Goal: Find contact information: Obtain details needed to contact an individual or organization

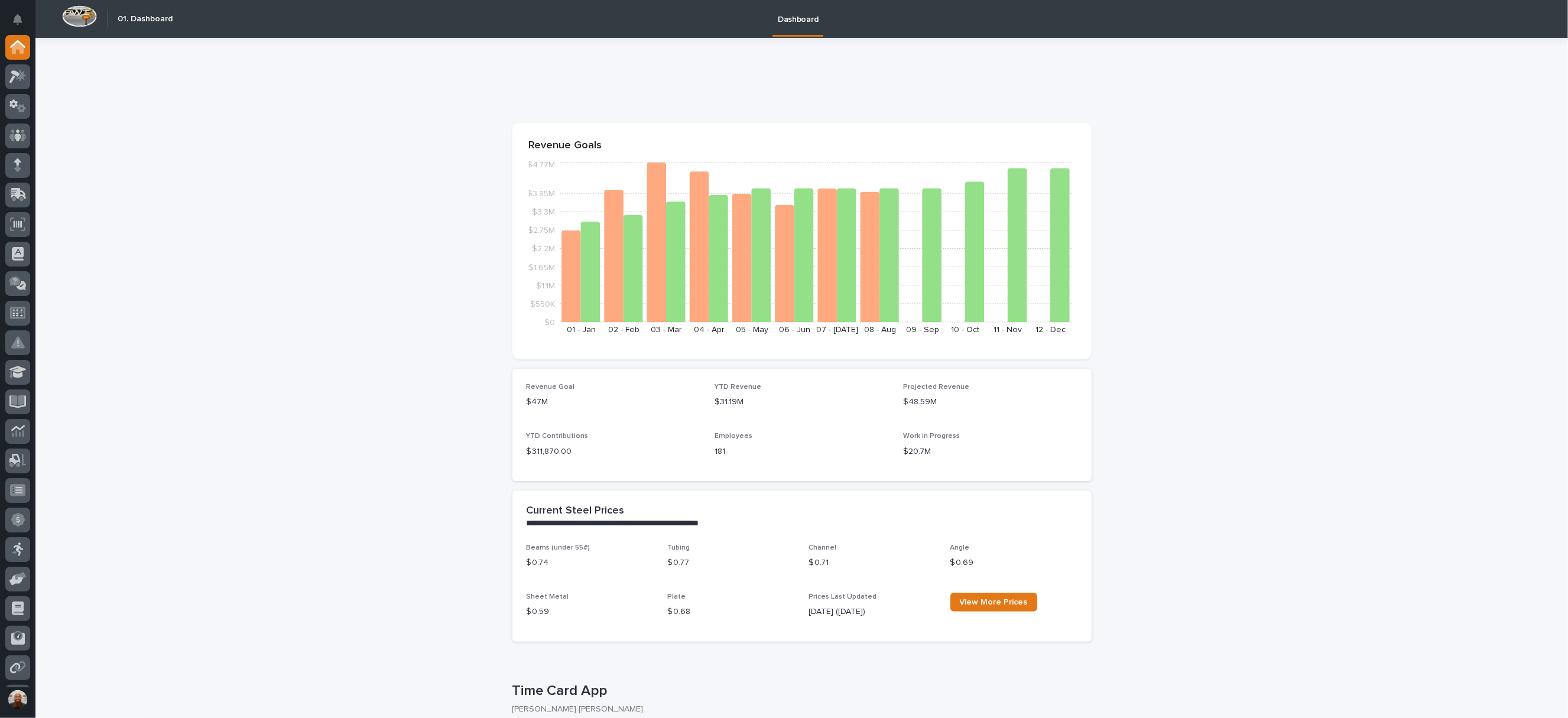
drag, startPoint x: 355, startPoint y: 310, endPoint x: 321, endPoint y: 285, distance: 42.2
click at [13, 420] on div at bounding box center [18, 431] width 25 height 25
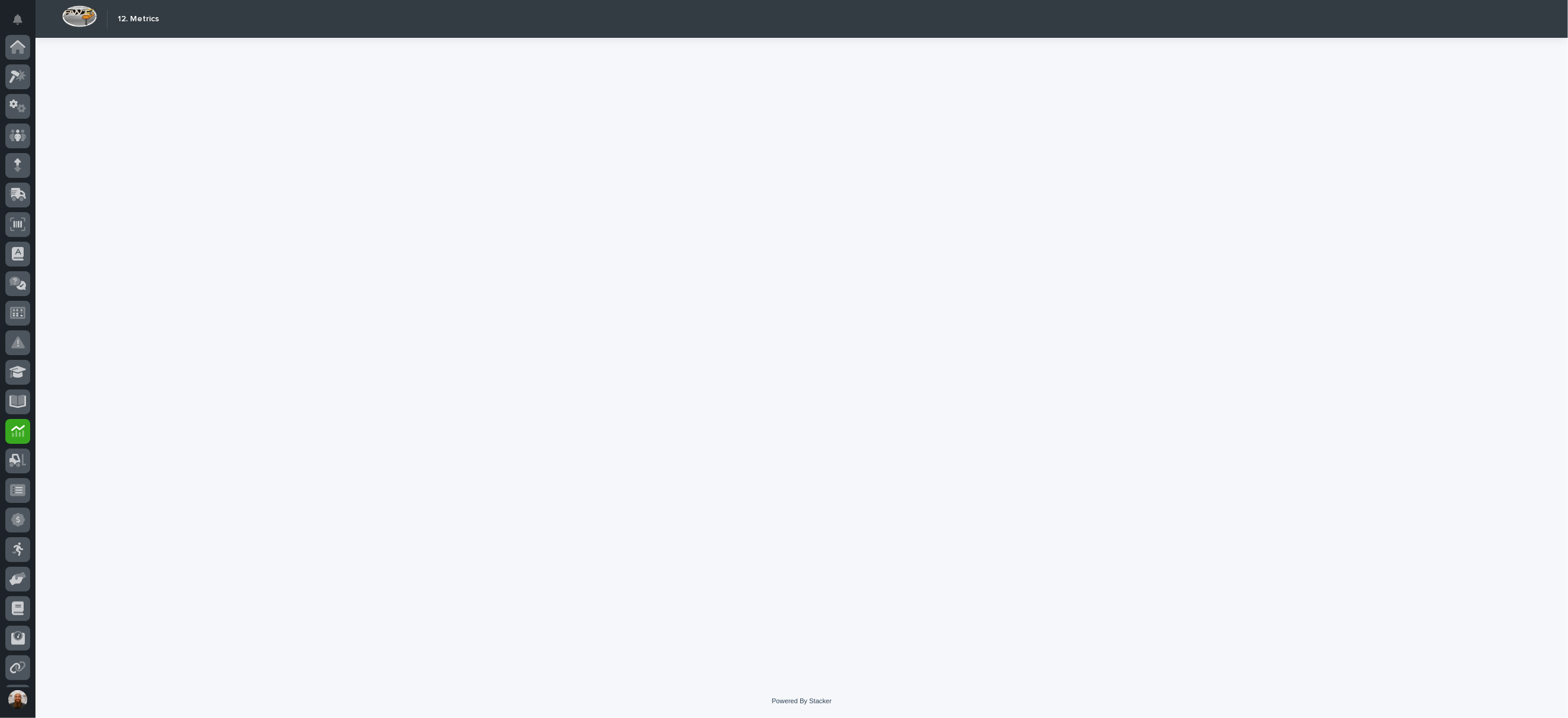
scroll to position [86, 0]
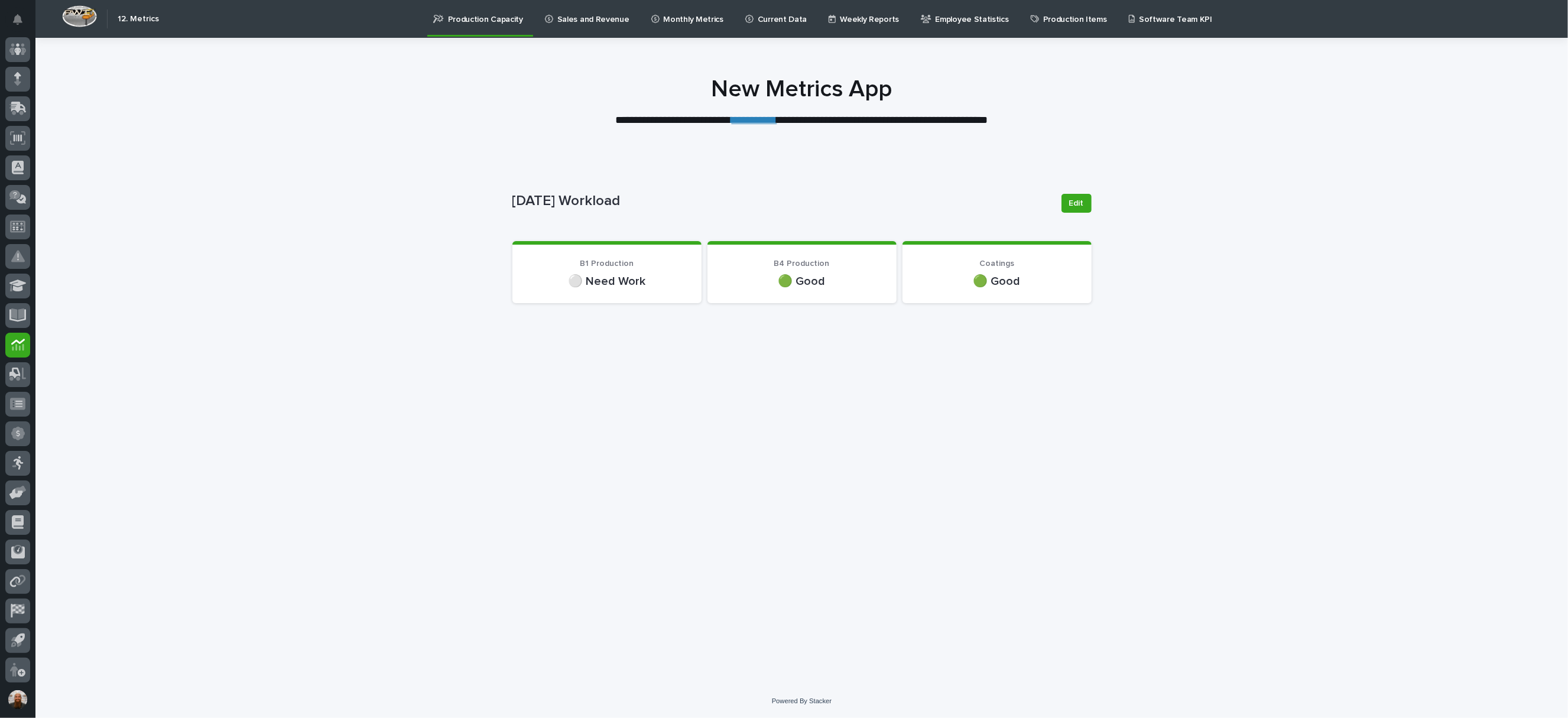
click at [573, 21] on p "Sales and Revenue" at bounding box center [593, 12] width 72 height 25
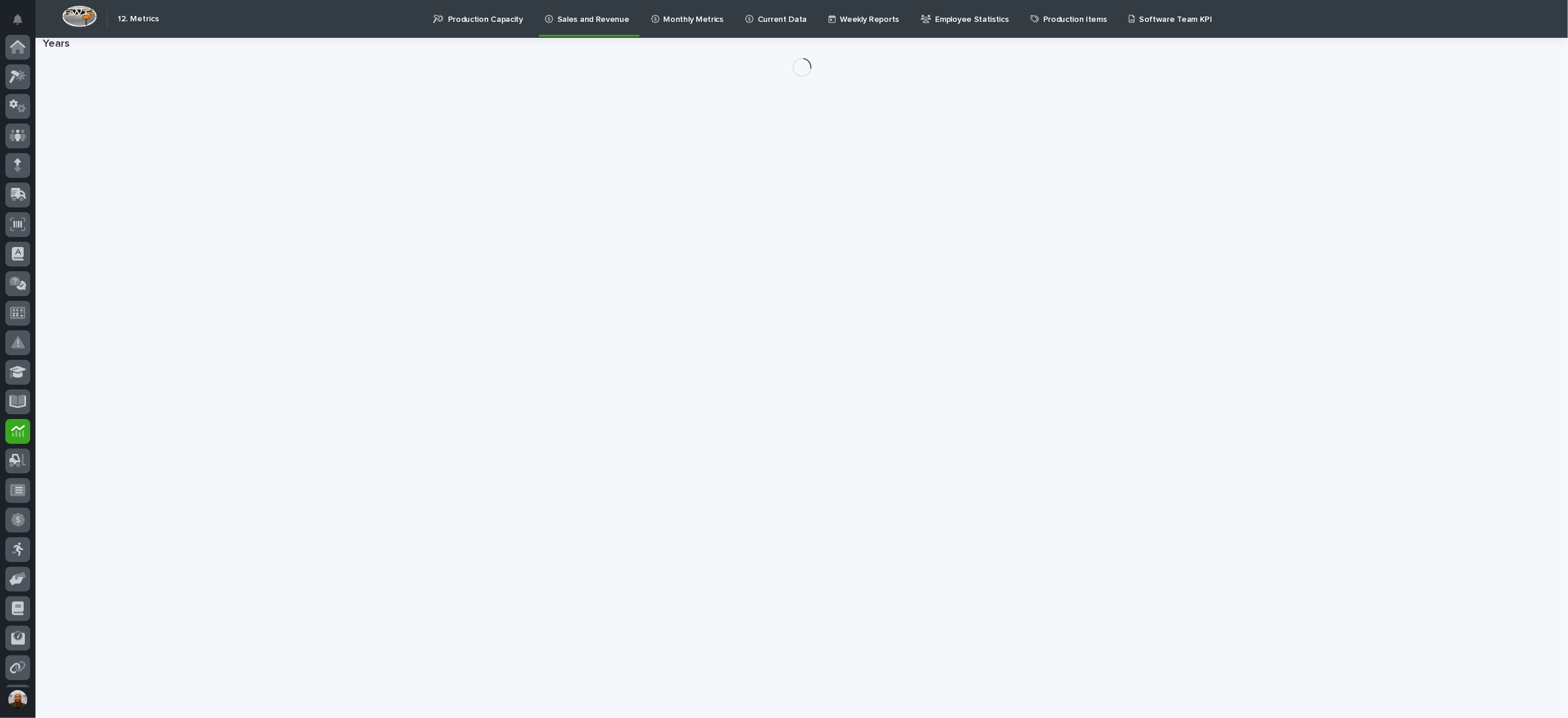
scroll to position [86, 0]
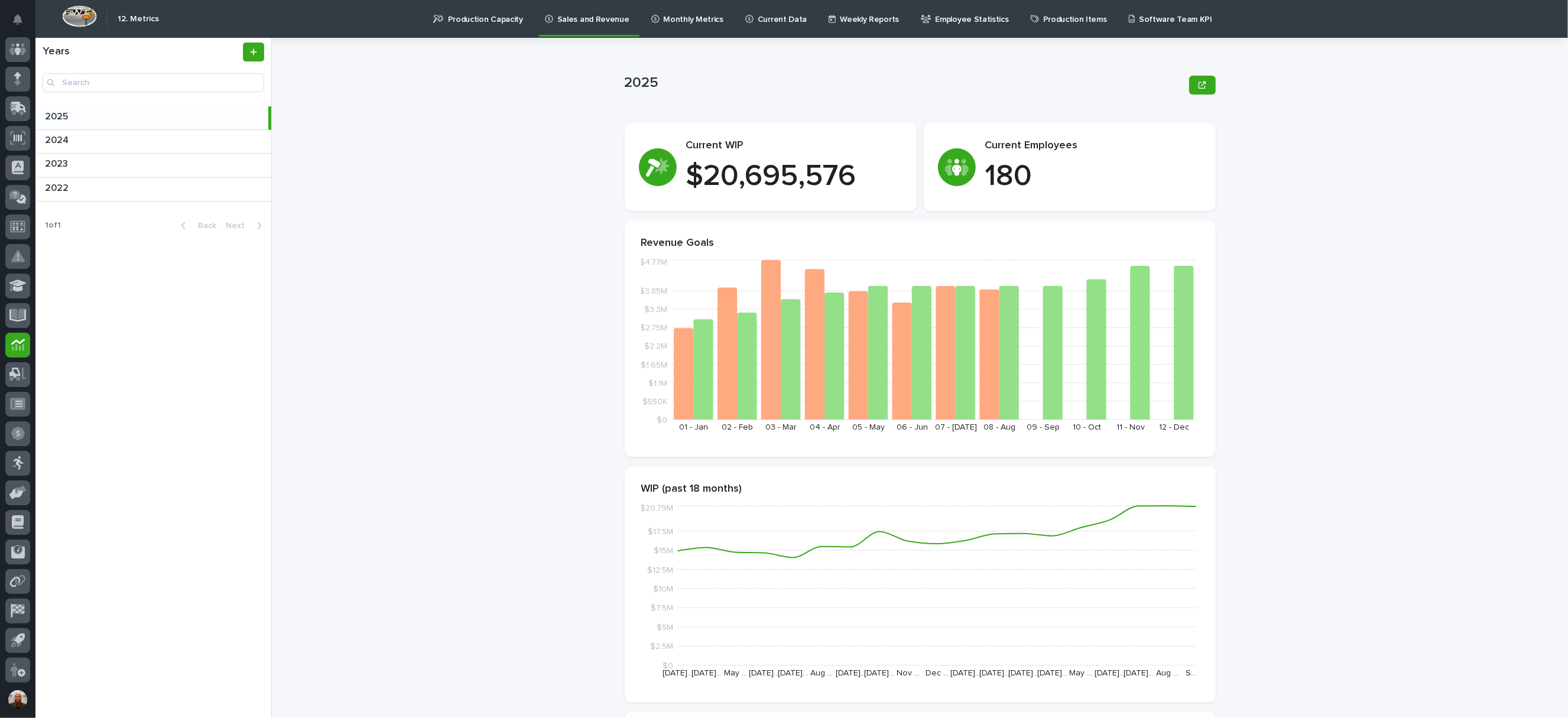
click at [663, 19] on p "Monthly Metrics" at bounding box center [693, 12] width 60 height 25
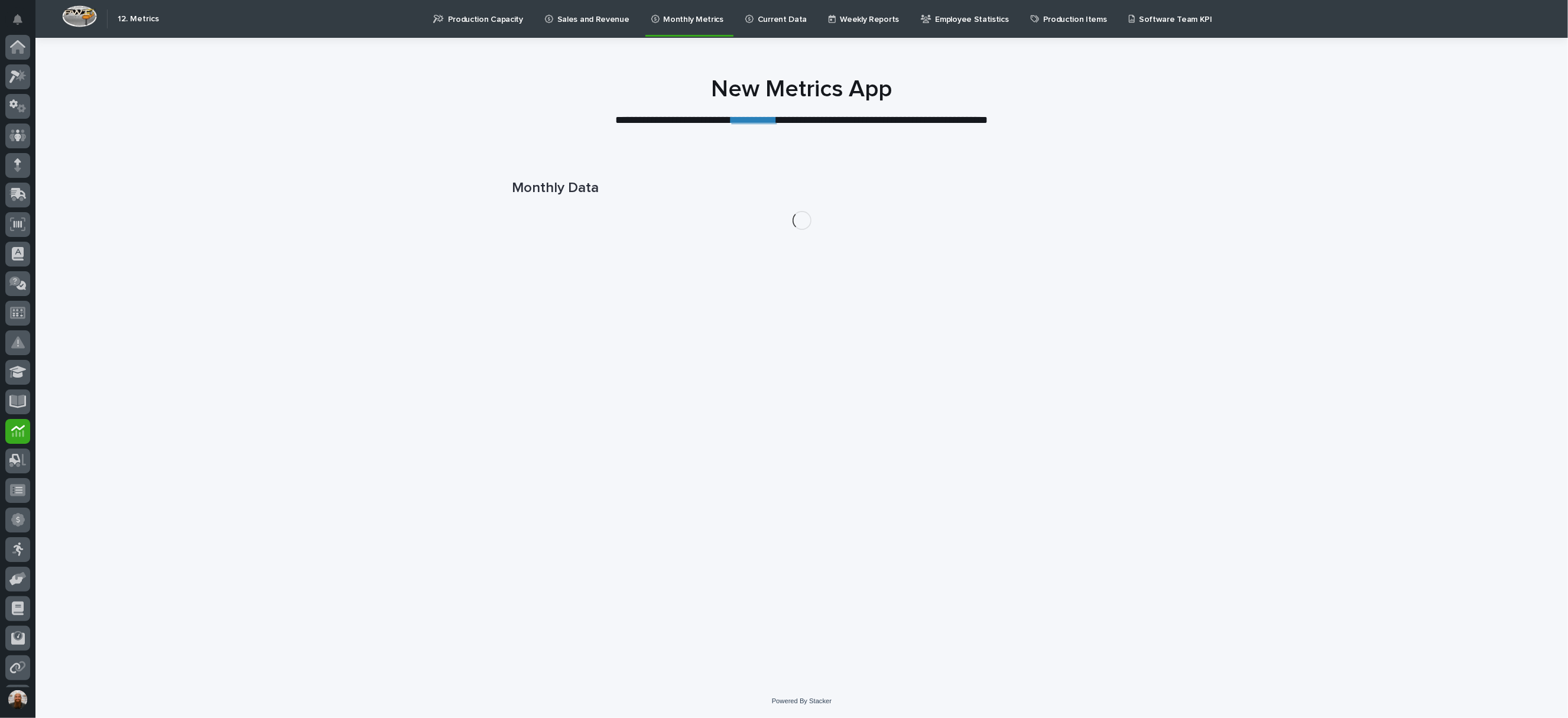
scroll to position [86, 0]
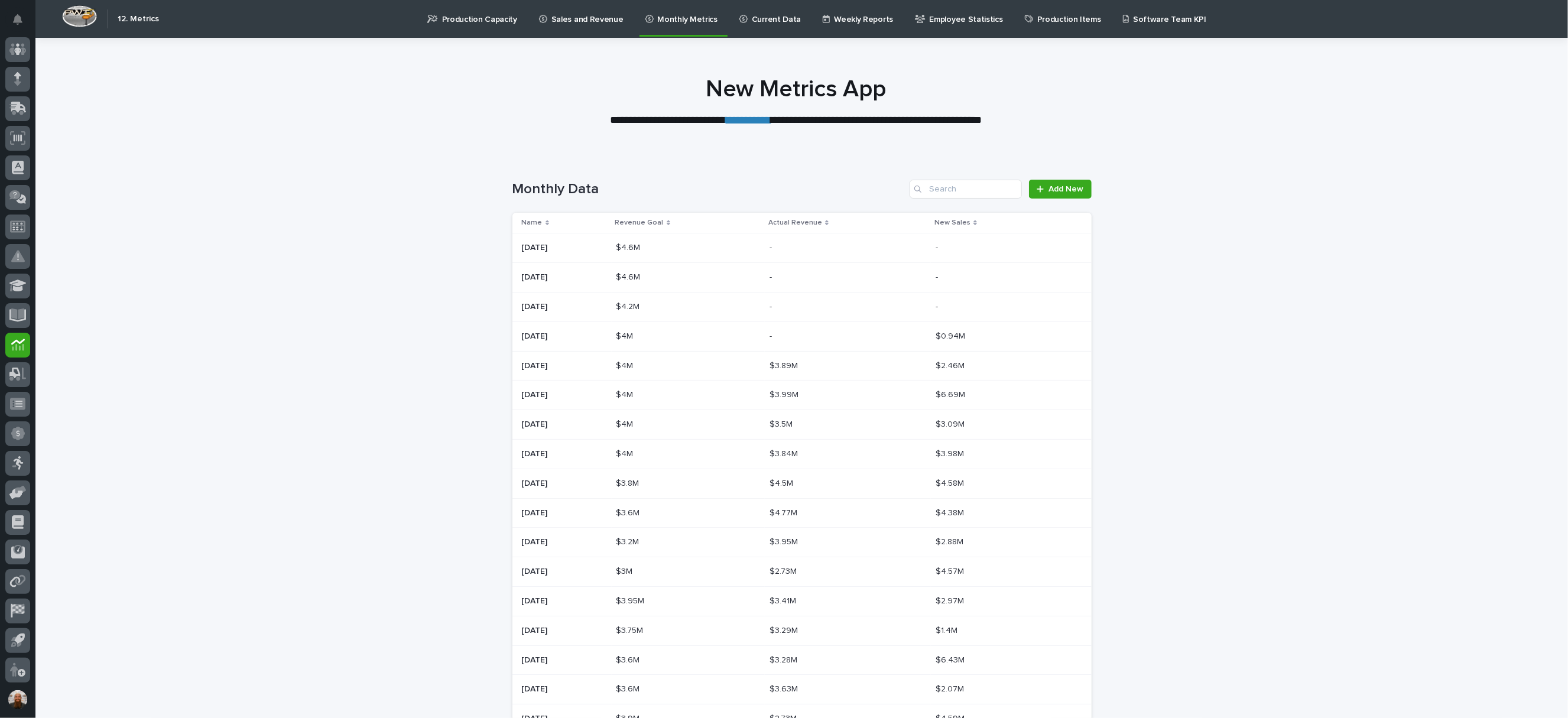
click at [735, 122] on link "**********" at bounding box center [748, 119] width 46 height 10
click at [9, 77] on div at bounding box center [18, 77] width 25 height 25
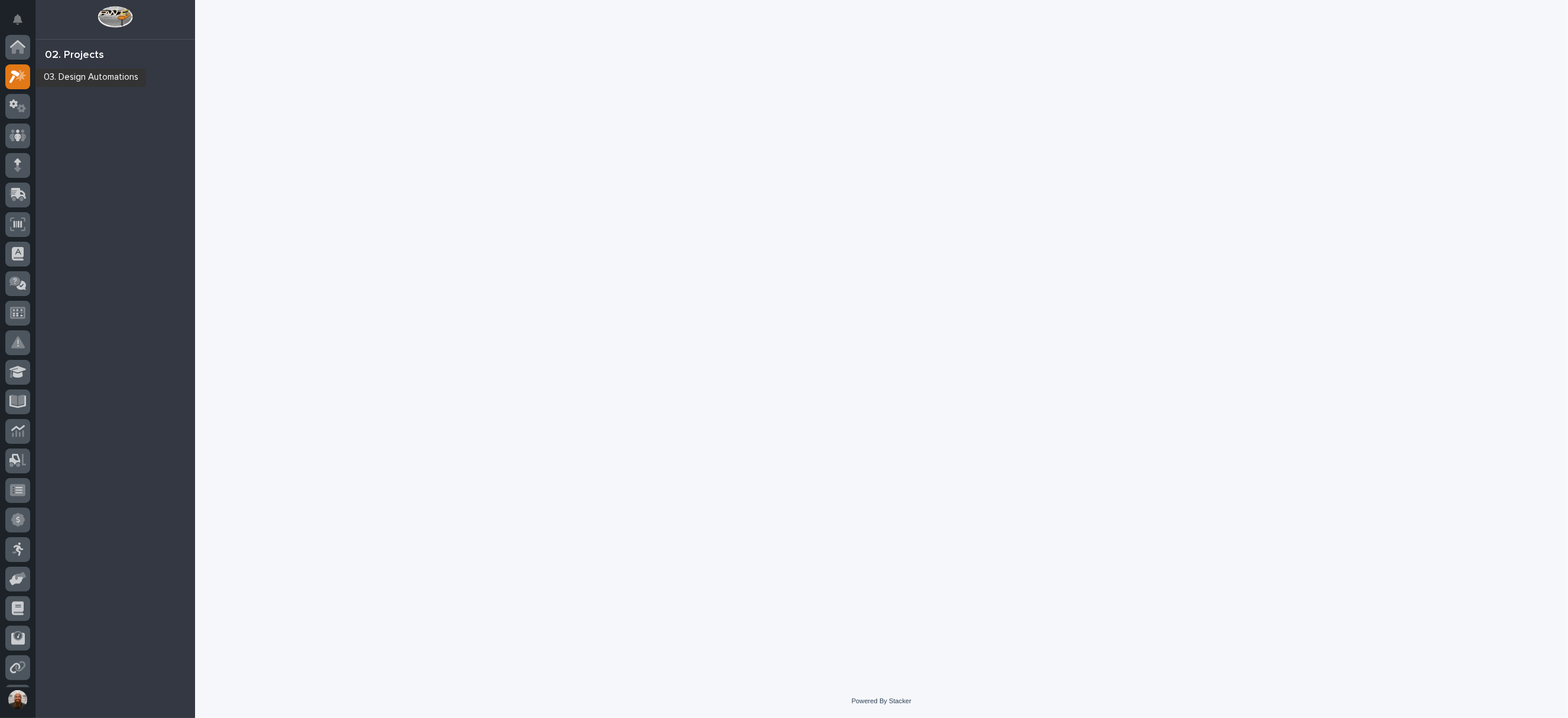
scroll to position [30, 0]
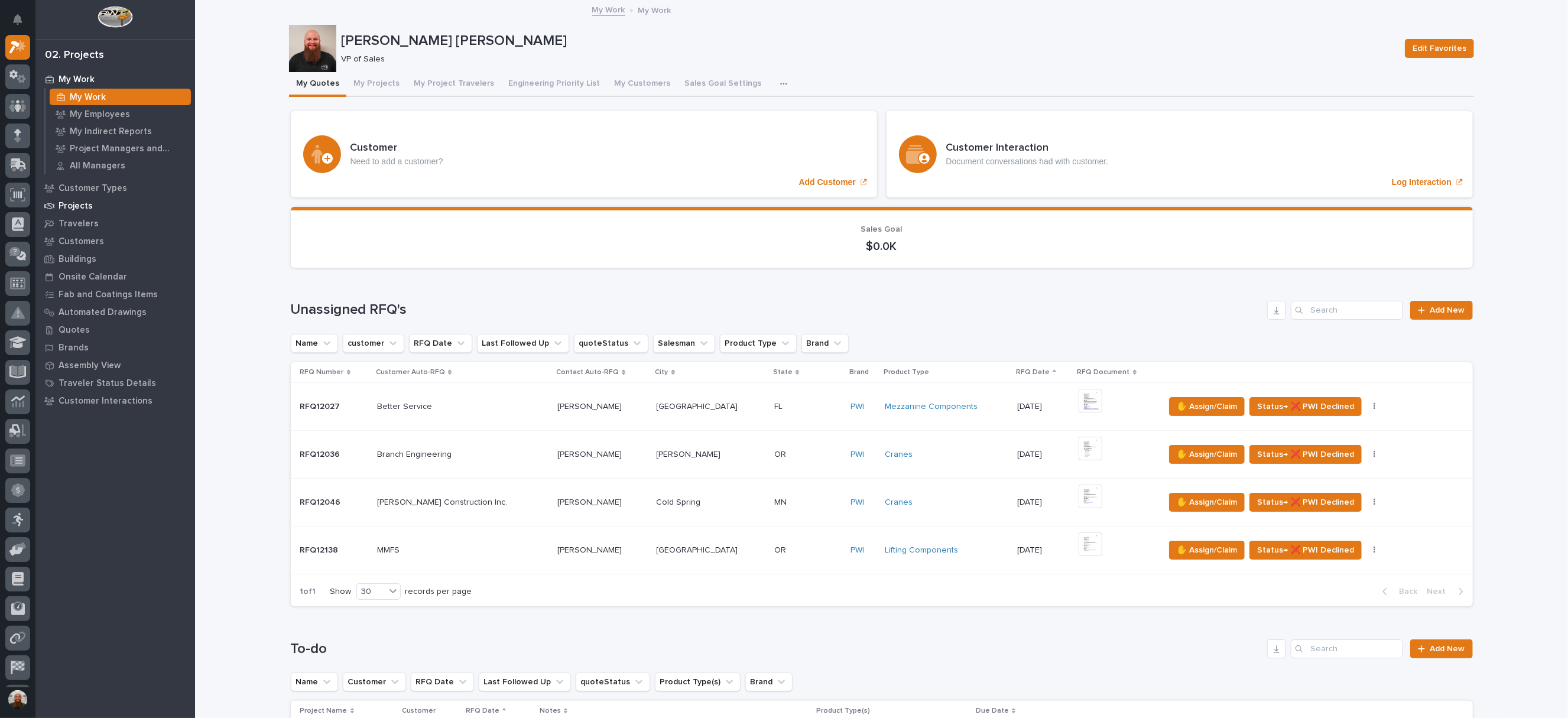
click at [79, 201] on p "Projects" at bounding box center [75, 206] width 34 height 10
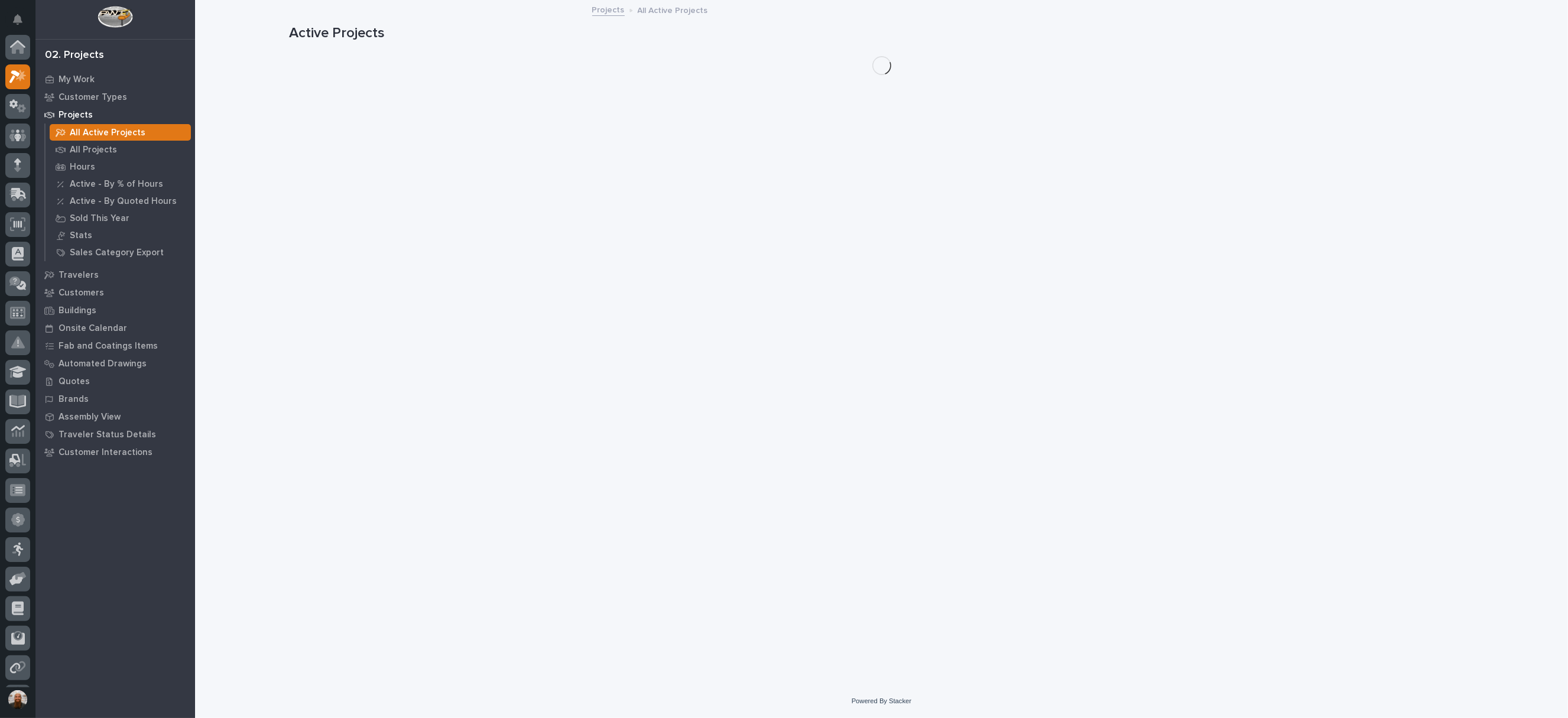
scroll to position [30, 0]
click at [122, 152] on div "All Projects" at bounding box center [121, 149] width 141 height 16
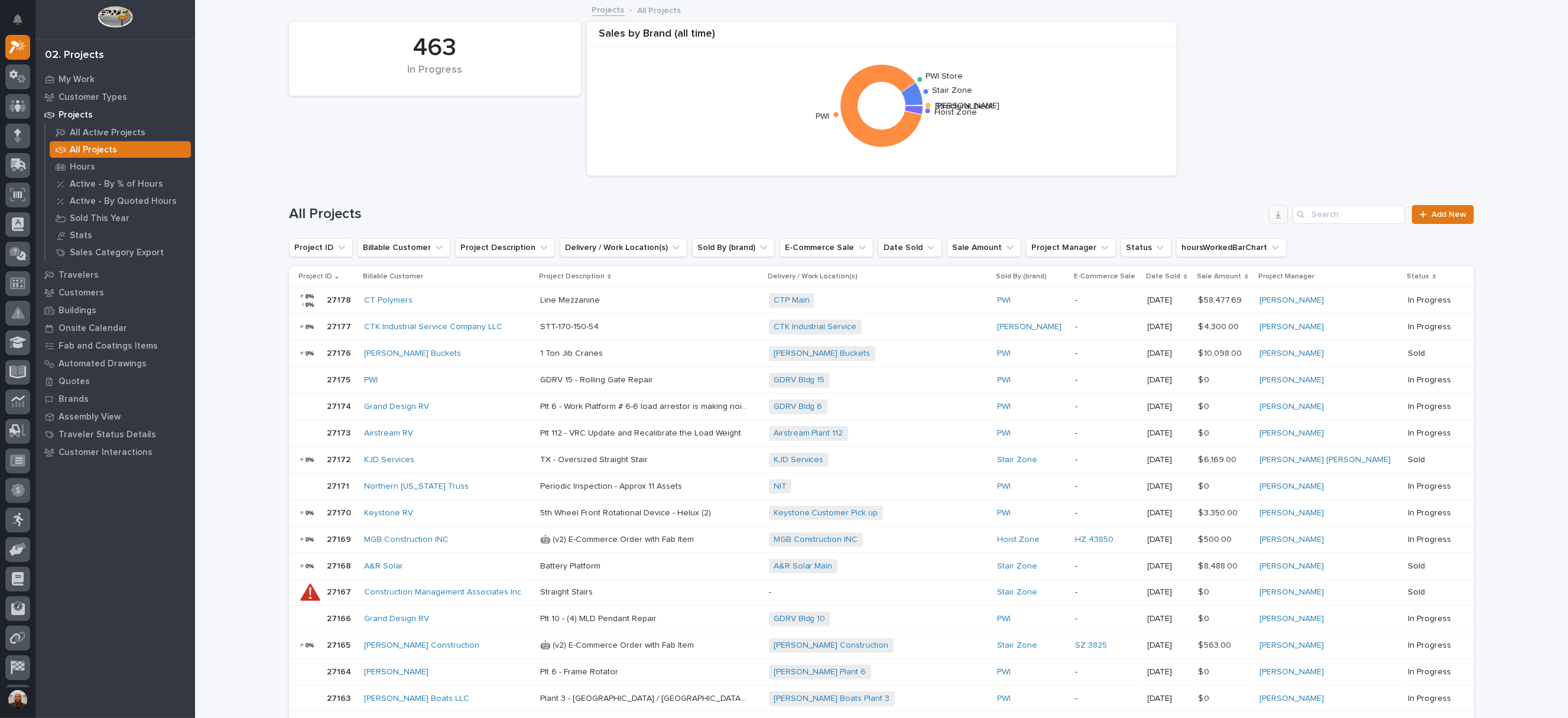
click at [1276, 217] on icon "button" at bounding box center [1278, 215] width 10 height 10
click at [12, 104] on icon at bounding box center [18, 105] width 17 height 12
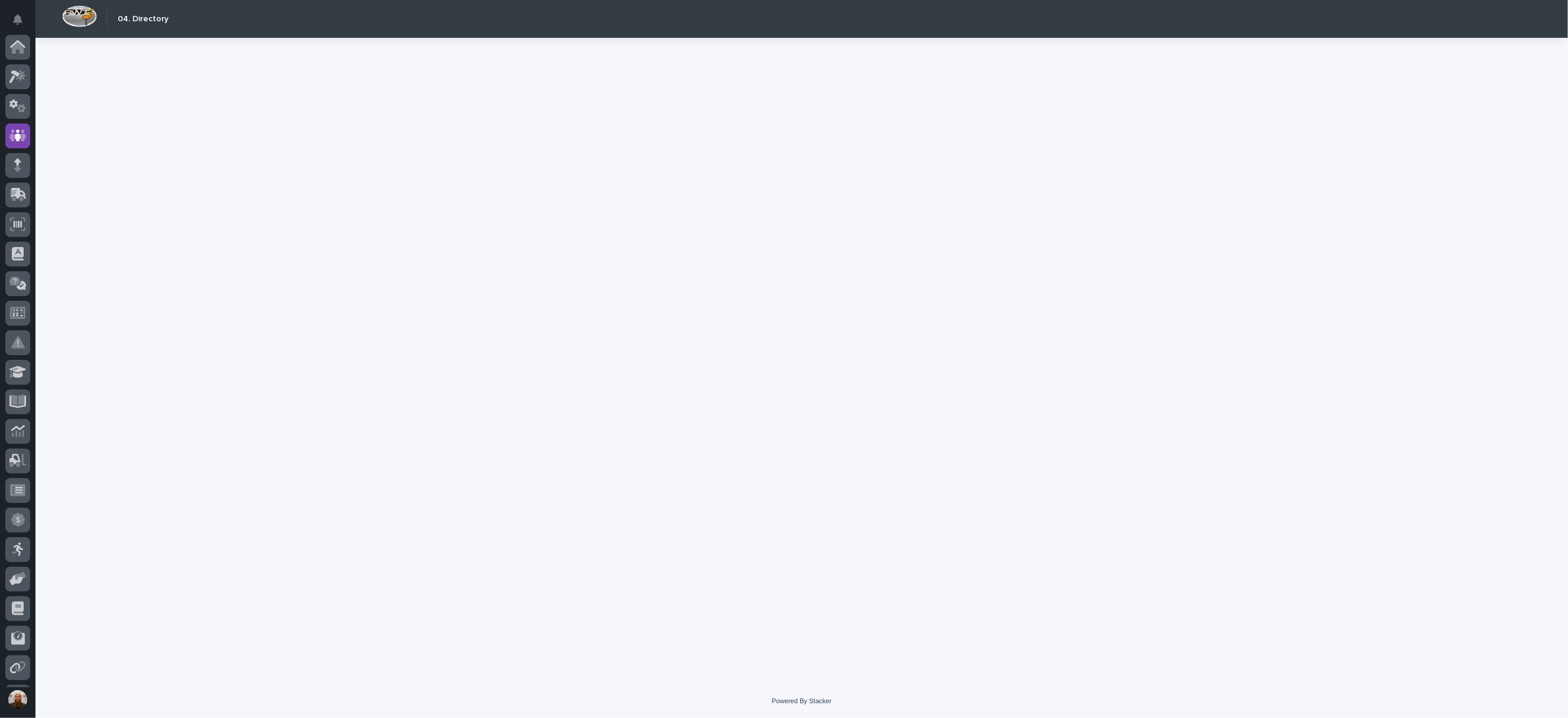
scroll to position [86, 0]
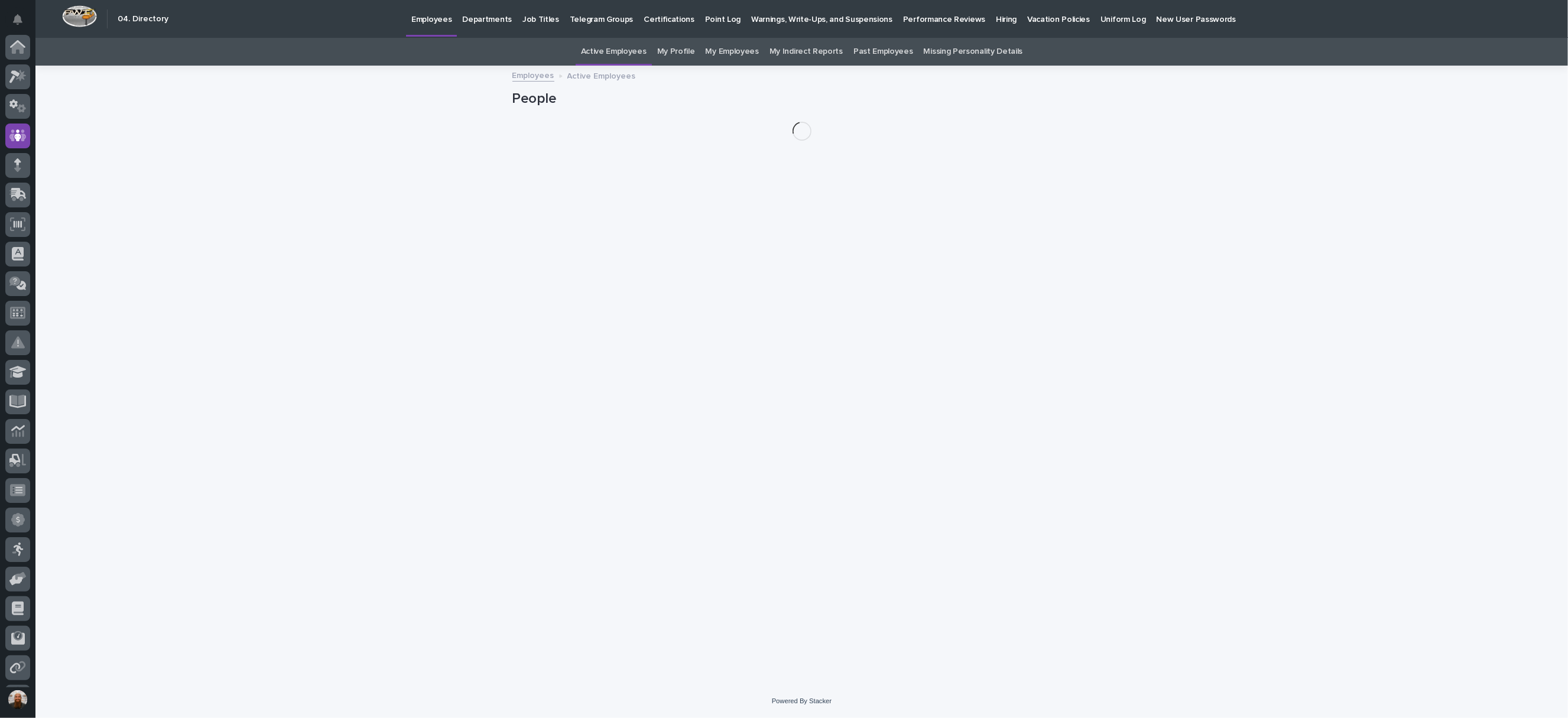
scroll to position [86, 0]
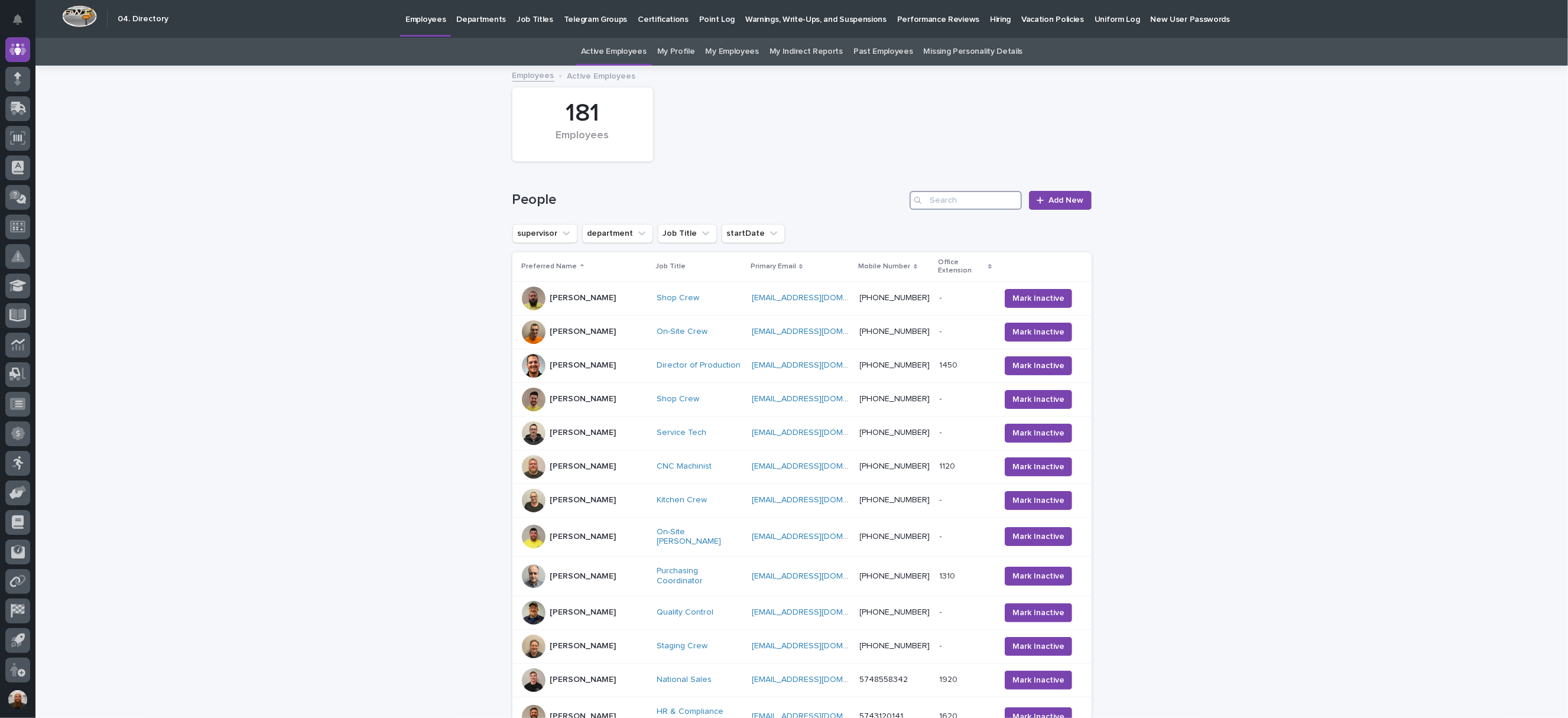
click at [951, 200] on input "Search" at bounding box center [965, 200] width 112 height 19
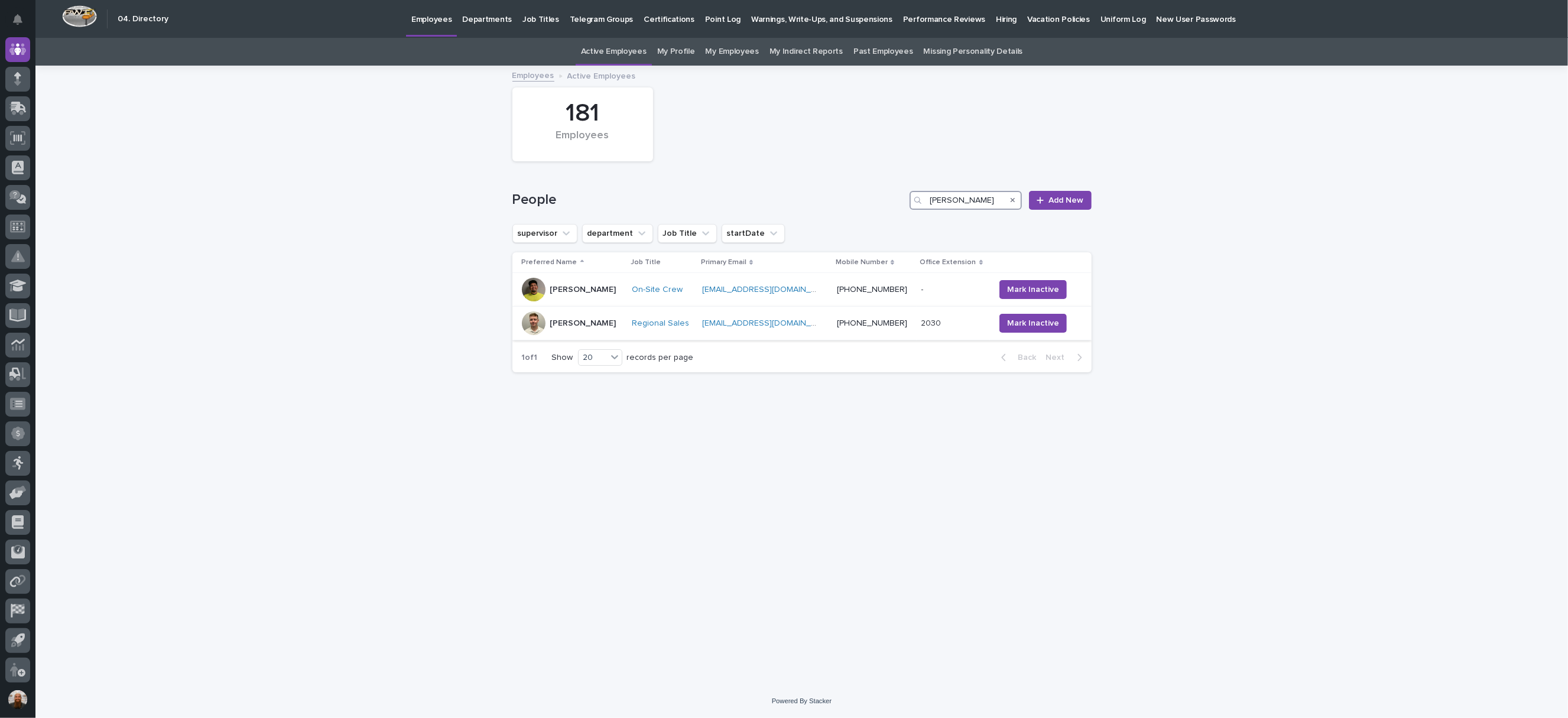
type input "[PERSON_NAME]"
click at [590, 325] on p "[PERSON_NAME]" at bounding box center [583, 323] width 66 height 10
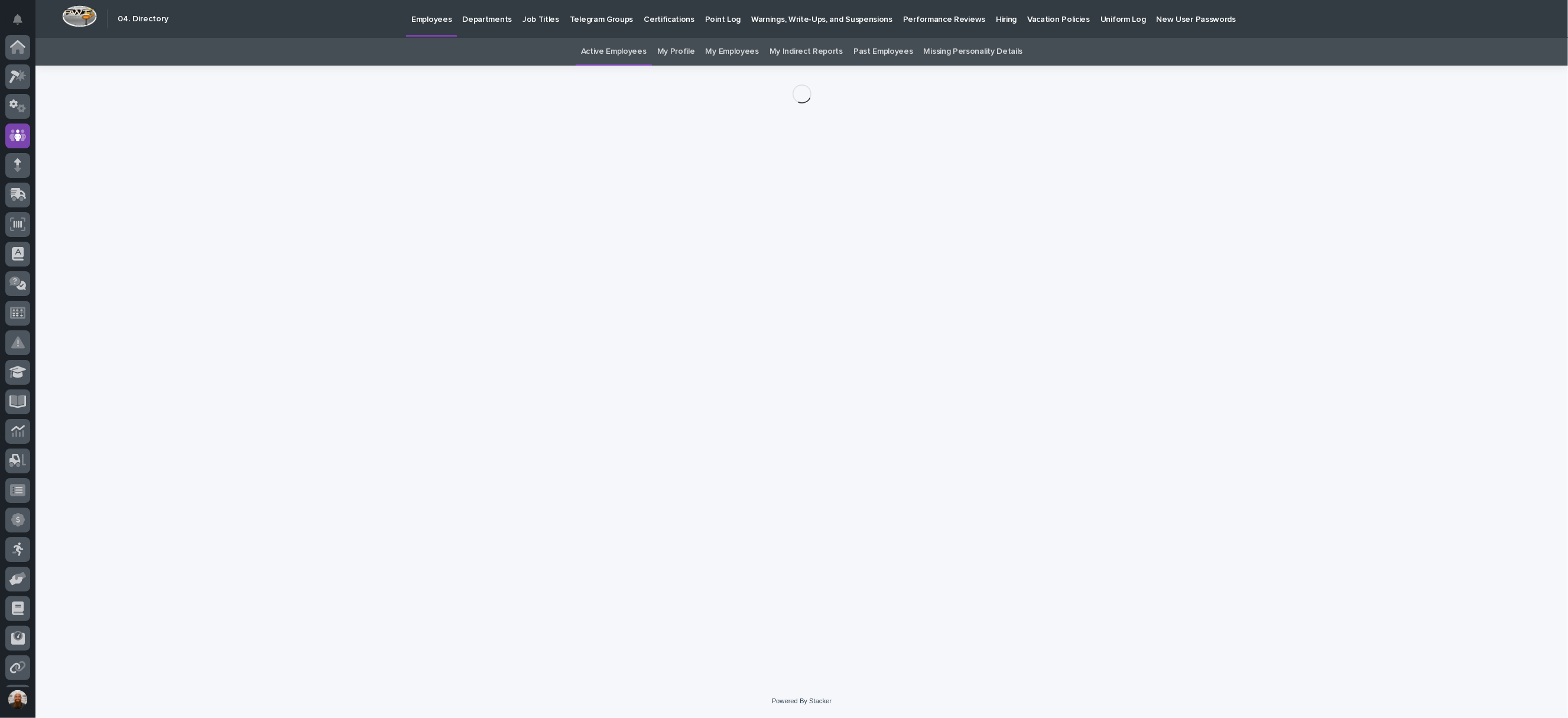
scroll to position [86, 0]
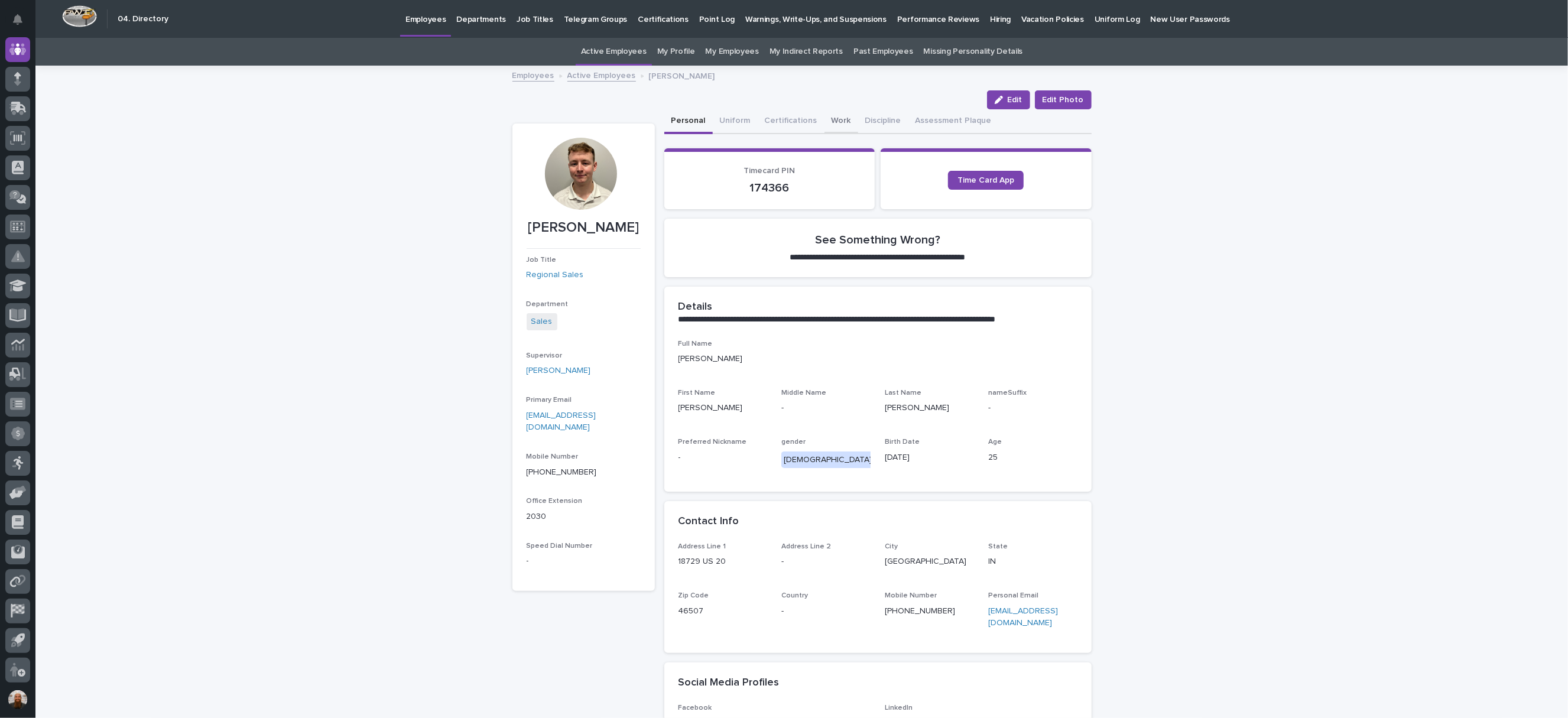
click at [825, 121] on button "Work" at bounding box center [841, 122] width 33 height 25
